Goal: Find specific page/section

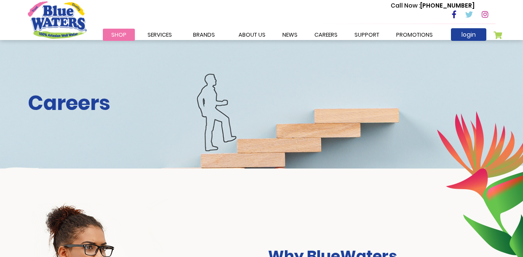
click at [164, 73] on div "Careers" at bounding box center [261, 104] width 523 height 128
click at [318, 32] on link "careers" at bounding box center [326, 35] width 40 height 12
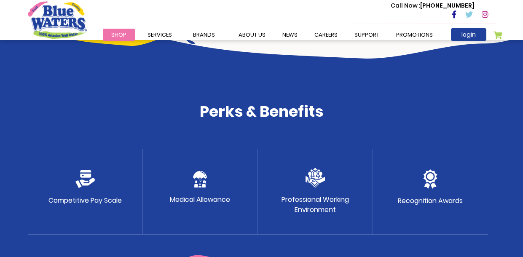
scroll to position [401, 0]
